Goal: Task Accomplishment & Management: Manage account settings

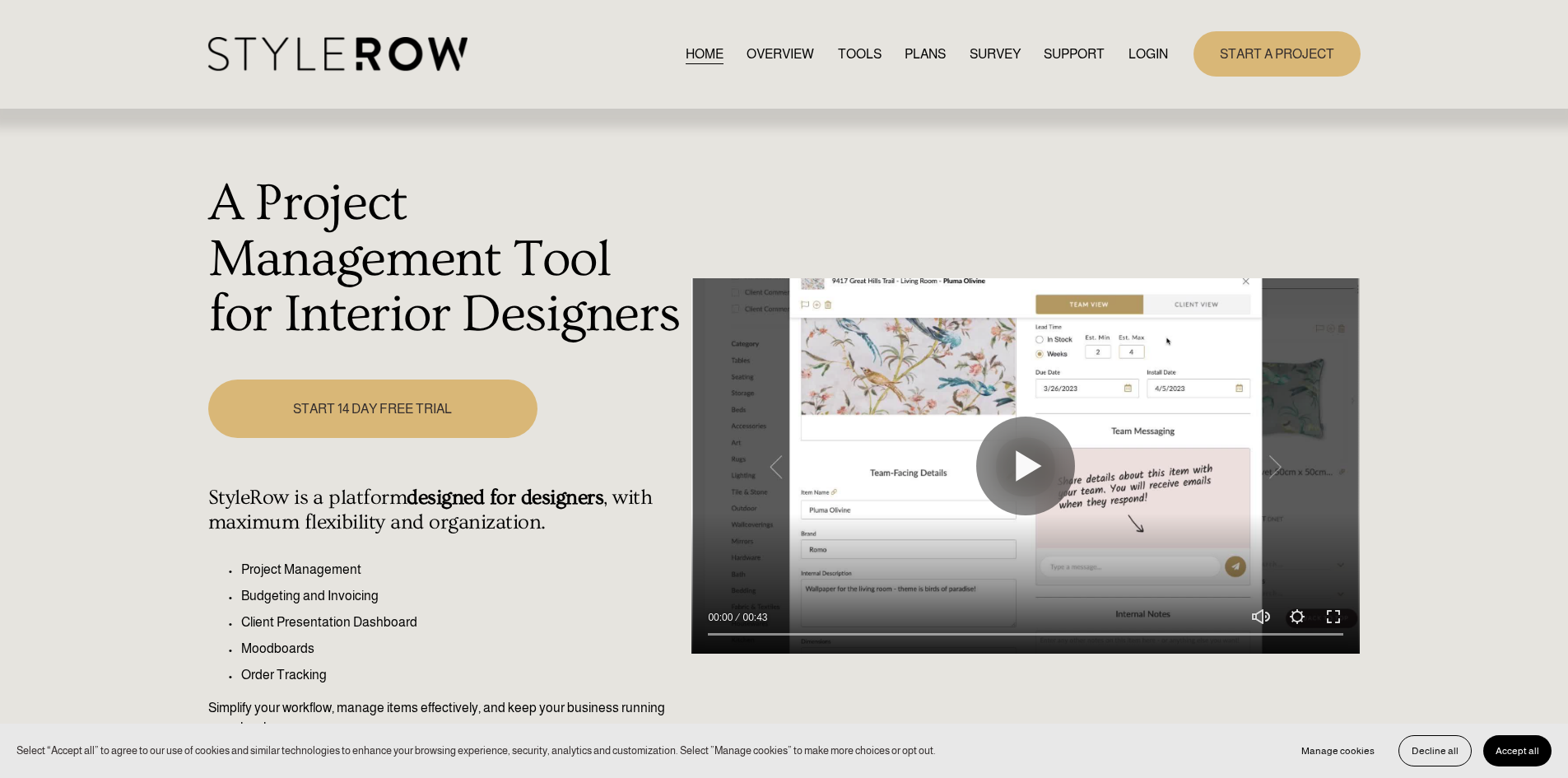
click at [1156, 47] on link "LOGIN" at bounding box center [1148, 54] width 39 height 22
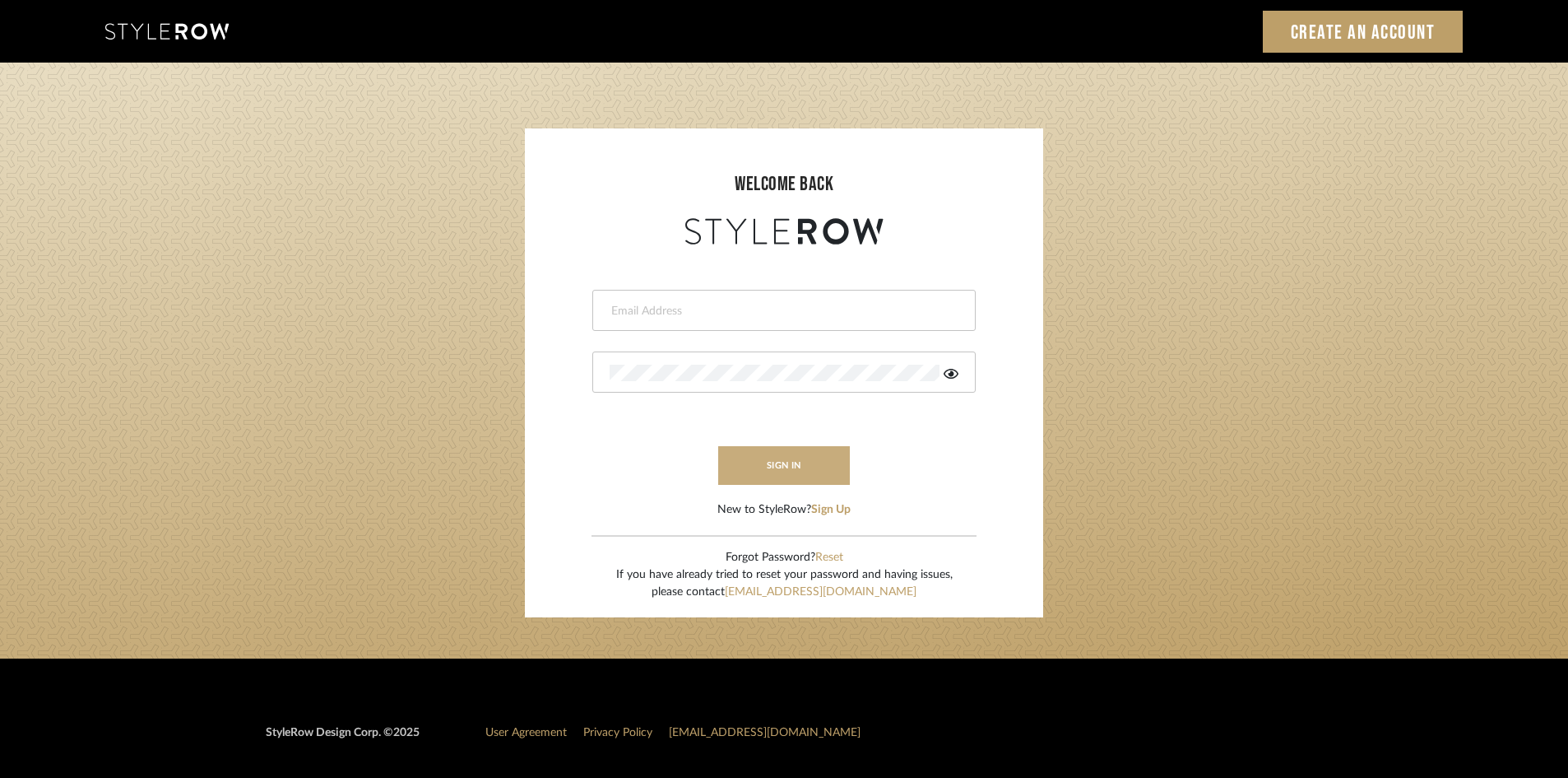
type input "carrie@tresbelleinteriors.com"
click at [803, 467] on button "sign in" at bounding box center [783, 465] width 131 height 39
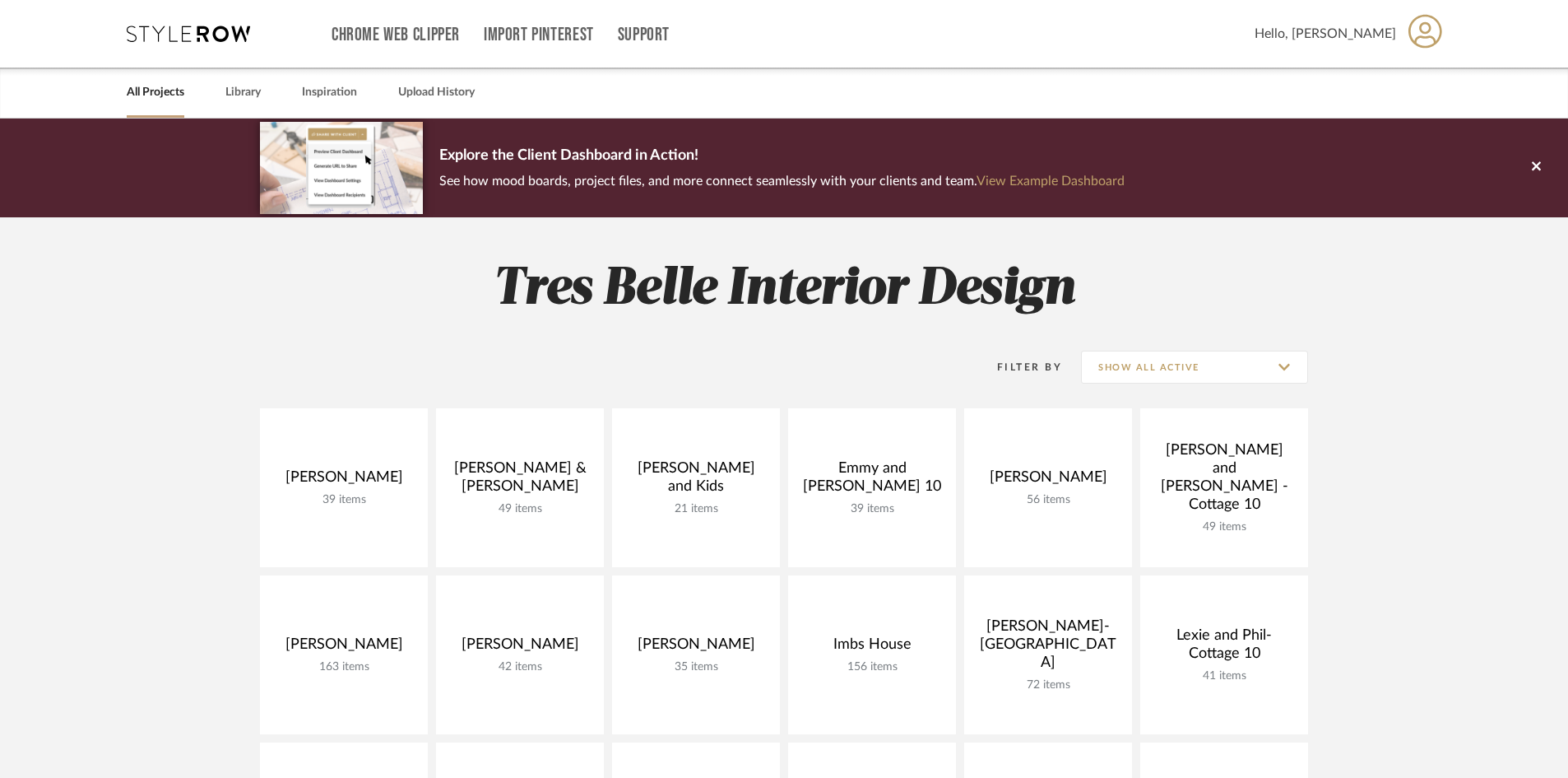
drag, startPoint x: 100, startPoint y: 12, endPoint x: 96, endPoint y: 177, distance: 165.0
click at [106, 60] on div "Chrome Web Clipper Import Pinterest Support All Projects Library Inspiration Up…" at bounding box center [784, 59] width 1568 height 118
